Goal: Task Accomplishment & Management: Manage account settings

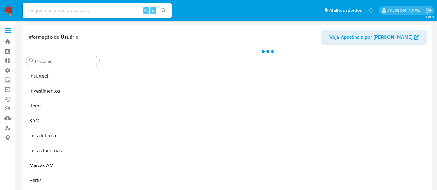
scroll to position [293, 0]
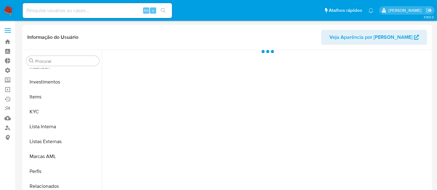
select select "10"
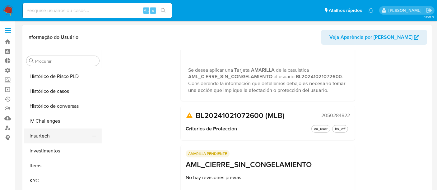
scroll to position [189, 0]
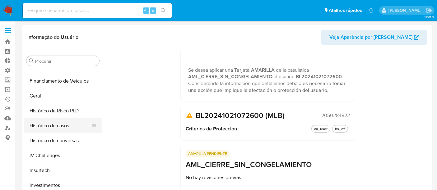
click at [47, 128] on button "Histórico de casos" at bounding box center [60, 126] width 73 height 15
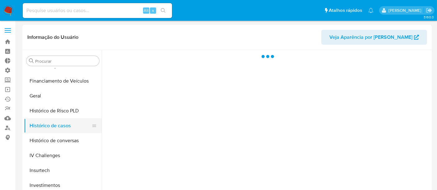
scroll to position [0, 0]
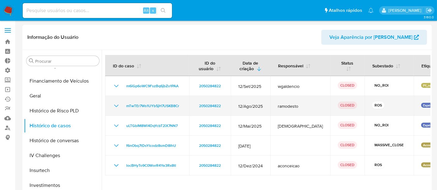
click at [113, 105] on icon "Mostrar/Ocultar" at bounding box center [116, 105] width 7 height 7
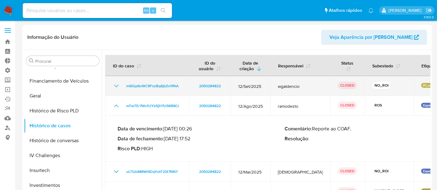
click at [116, 87] on icon "Mostrar/Ocultar" at bounding box center [116, 85] width 7 height 7
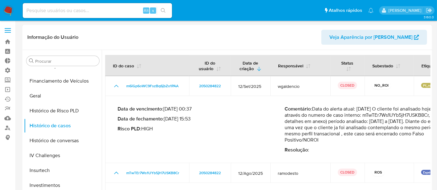
drag, startPoint x: 275, startPoint y: 122, endPoint x: 343, endPoint y: 121, distance: 67.5
click at [343, 121] on p "Comentário : Data do alerta atual: 15/09/2025 O cliente foi analisado hoje 15/0…" at bounding box center [368, 124] width 167 height 37
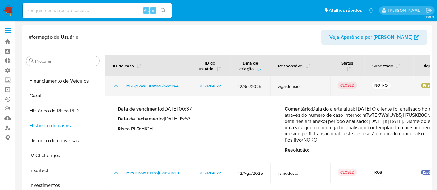
click at [116, 86] on icon "Mostrar/Ocultar" at bounding box center [116, 86] width 4 height 2
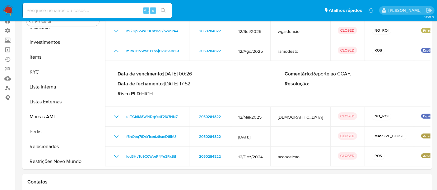
scroll to position [104, 0]
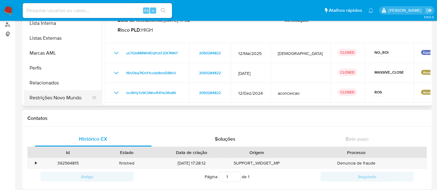
click at [49, 100] on button "Restrições Novo Mundo" at bounding box center [60, 98] width 73 height 15
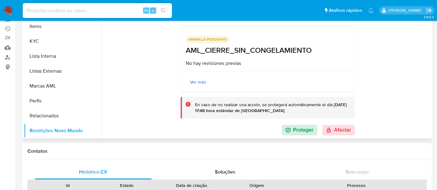
scroll to position [138, 0]
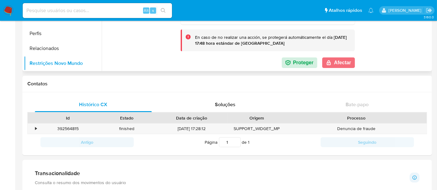
click at [332, 62] on button "Afectar" at bounding box center [338, 63] width 33 height 11
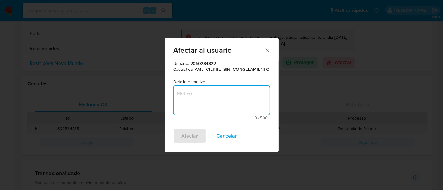
click at [201, 103] on textarea "Motivo" at bounding box center [221, 100] width 96 height 29
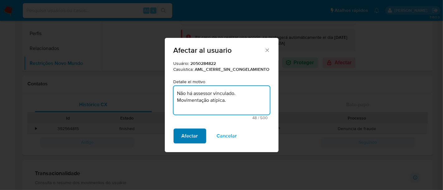
type textarea "Não há assessor vinculado. Movimentação atípica."
click at [188, 135] on span "Afectar" at bounding box center [189, 136] width 16 height 14
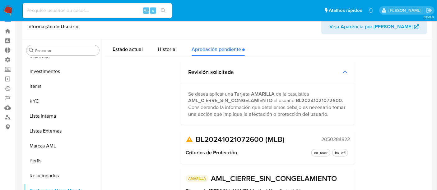
scroll to position [0, 0]
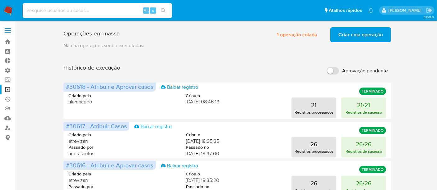
click at [40, 10] on input at bounding box center [97, 11] width 149 height 8
paste input "330598672"
type input "330598672"
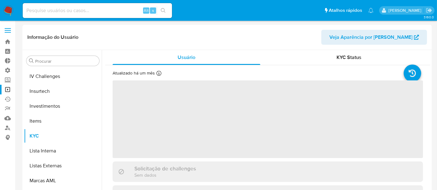
scroll to position [293, 0]
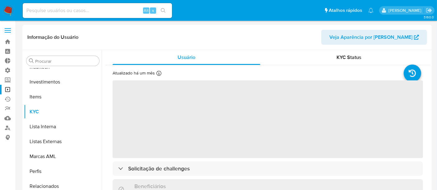
select select "10"
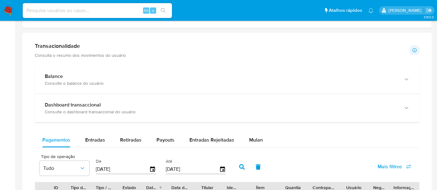
scroll to position [311, 0]
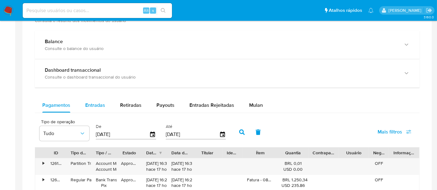
click at [98, 106] on span "Entradas" at bounding box center [95, 105] width 20 height 7
select select "10"
